Goal: Task Accomplishment & Management: Use online tool/utility

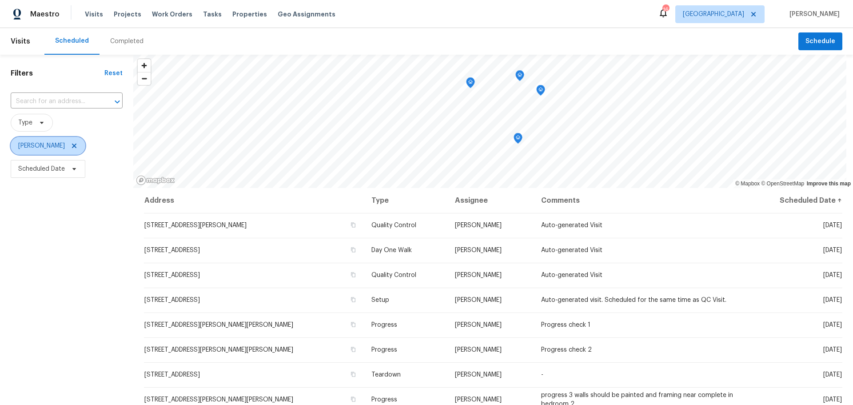
click at [72, 146] on icon at bounding box center [74, 146] width 4 height 4
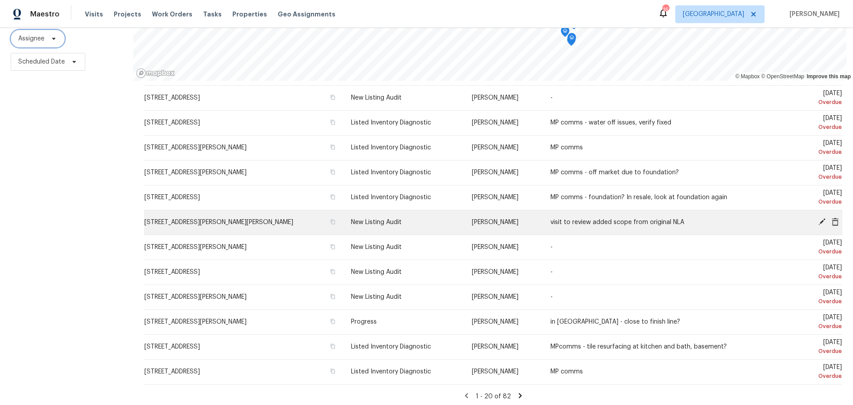
scroll to position [223, 0]
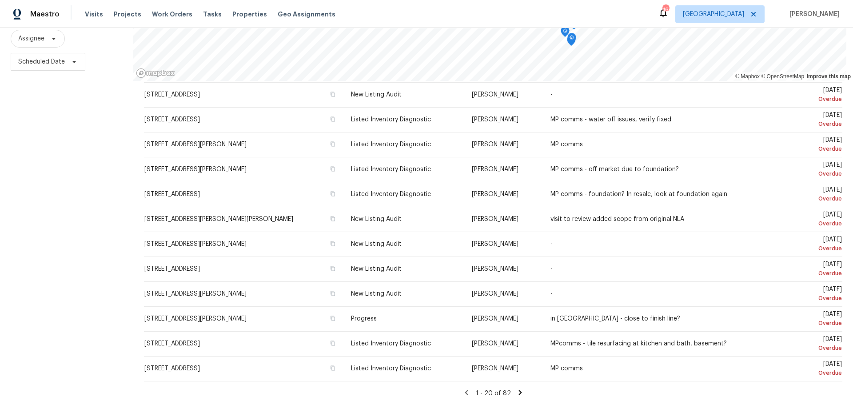
click at [519, 379] on icon at bounding box center [520, 392] width 3 height 5
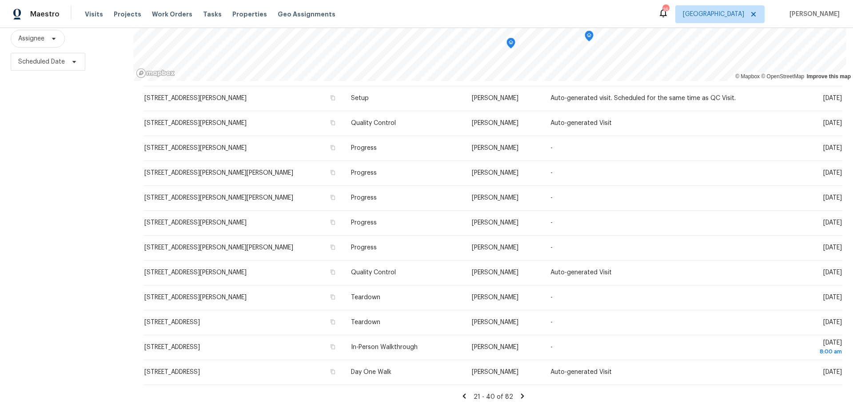
scroll to position [235, 0]
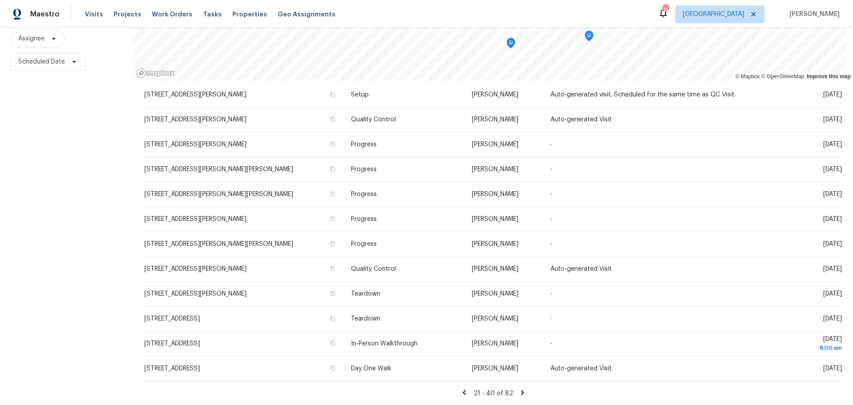
click at [519, 379] on icon at bounding box center [523, 393] width 8 height 8
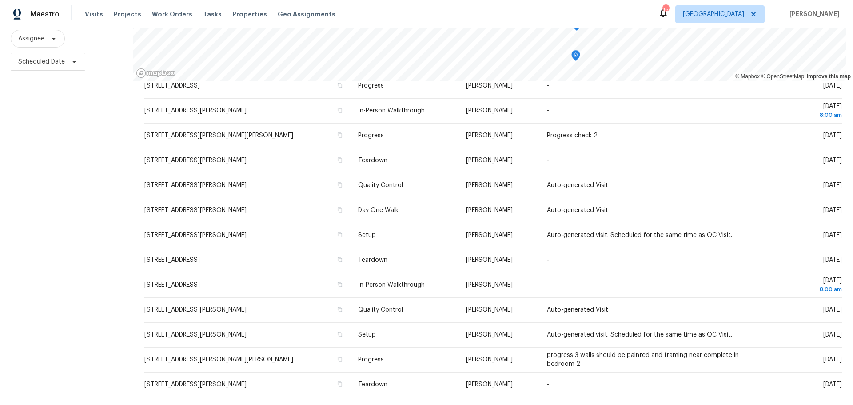
scroll to position [223, 0]
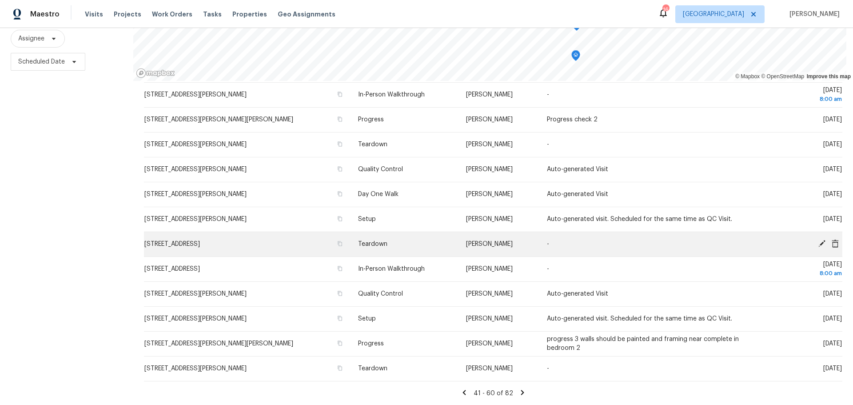
click at [832, 239] on icon at bounding box center [835, 243] width 7 height 8
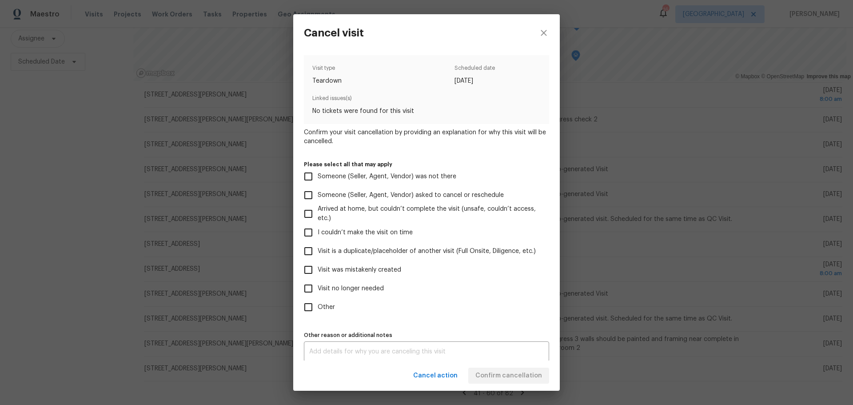
click at [377, 277] on label "Visit was mistakenly created" at bounding box center [420, 269] width 243 height 19
click at [318, 277] on input "Visit was mistakenly created" at bounding box center [308, 269] width 19 height 19
checkbox input "true"
click at [489, 379] on div "Cancel action Confirm cancellation" at bounding box center [426, 376] width 267 height 31
click at [493, 376] on span "Confirm cancellation" at bounding box center [509, 375] width 67 height 11
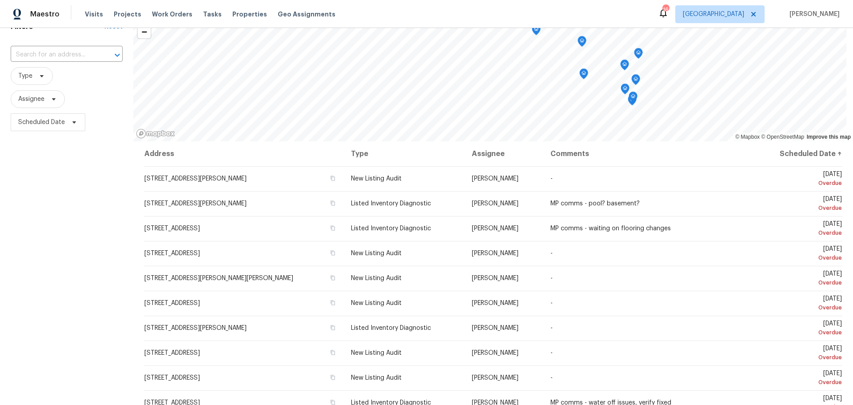
scroll to position [0, 0]
